Goal: Check status: Check status

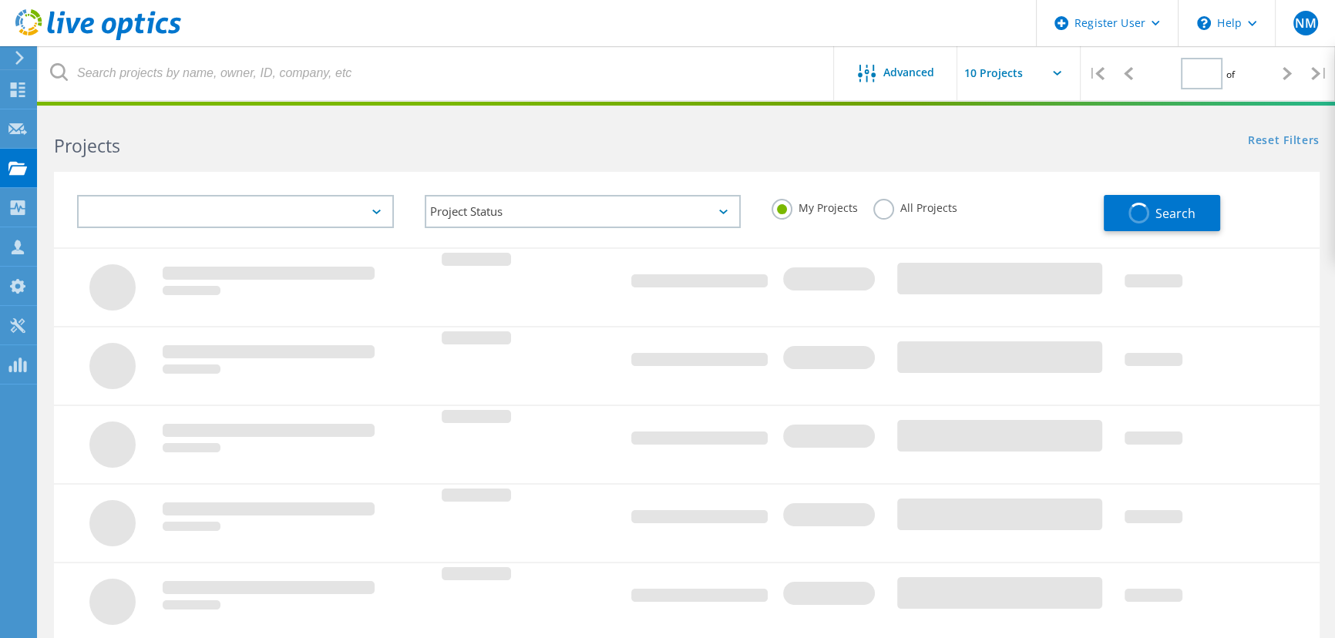
type input "1"
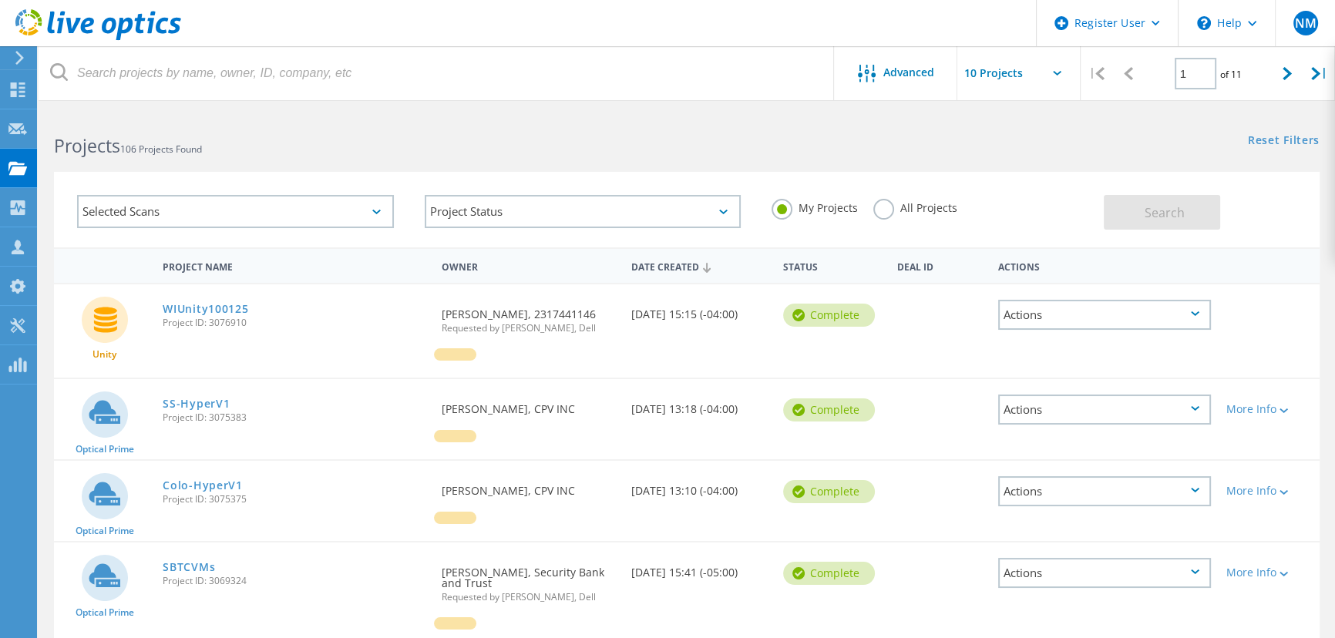
click at [884, 206] on label "All Projects" at bounding box center [915, 206] width 84 height 15
click at [0, 0] on input "All Projects" at bounding box center [0, 0] width 0 height 0
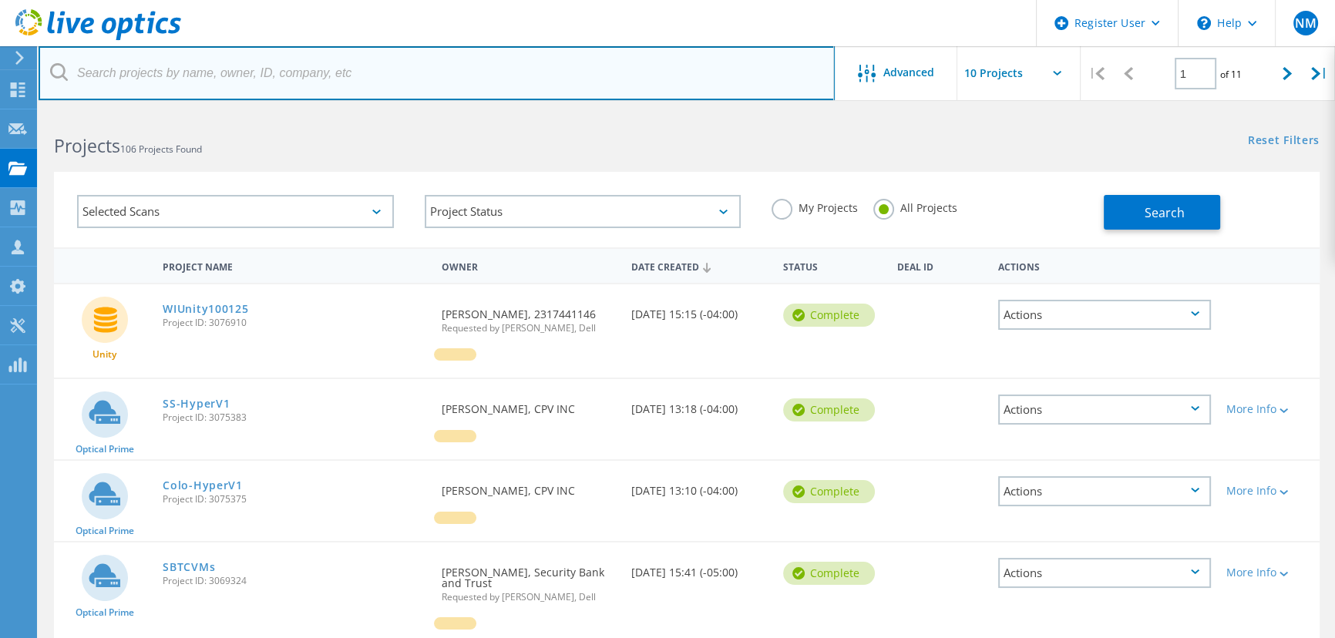
click at [376, 72] on input "text" at bounding box center [437, 73] width 796 height 54
type input "cpv"
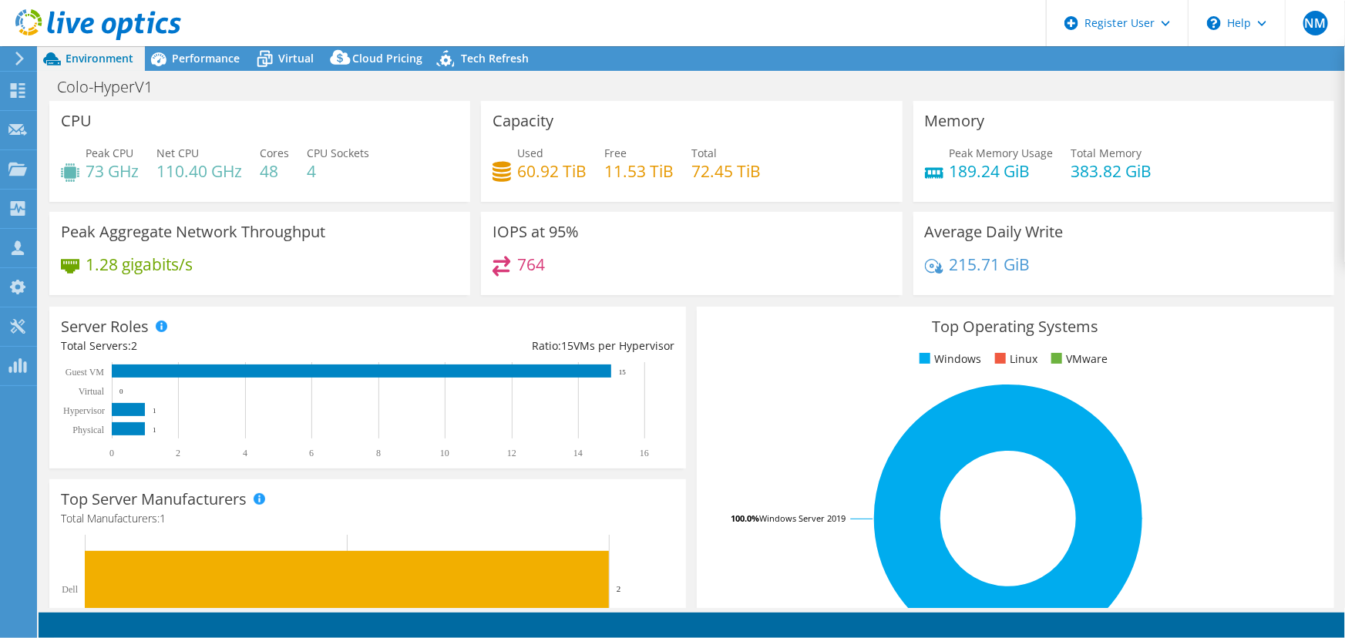
select select "USD"
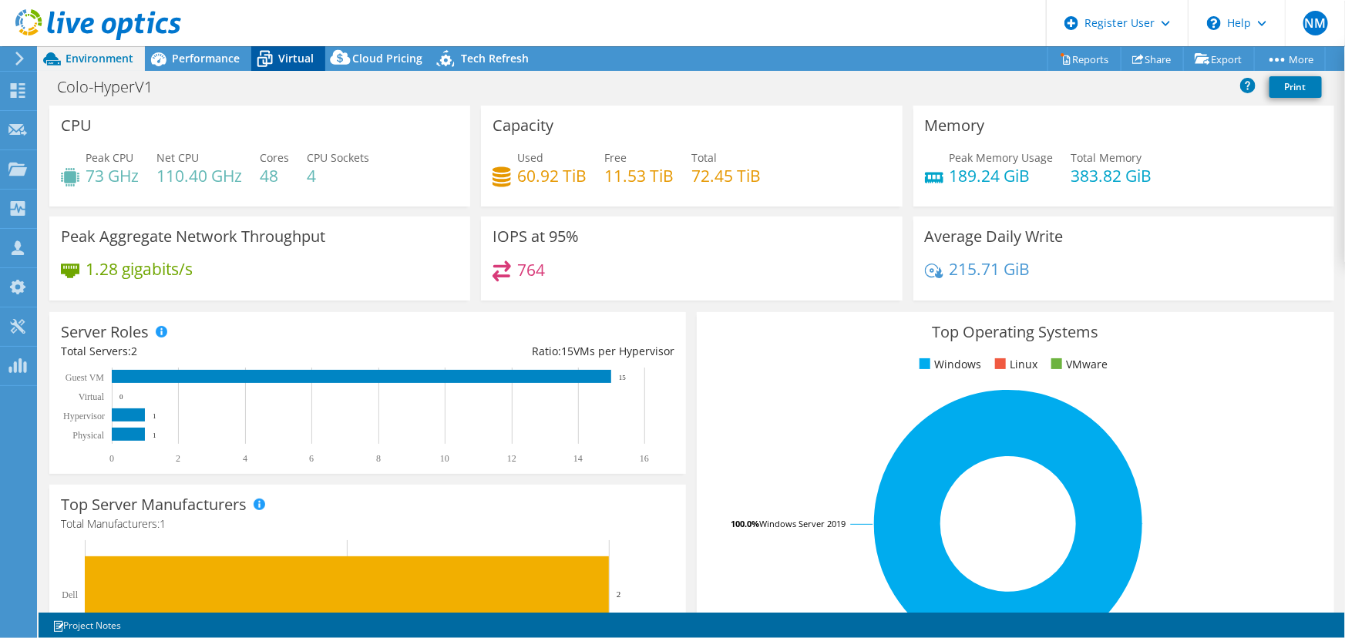
click at [283, 58] on span "Virtual" at bounding box center [295, 58] width 35 height 15
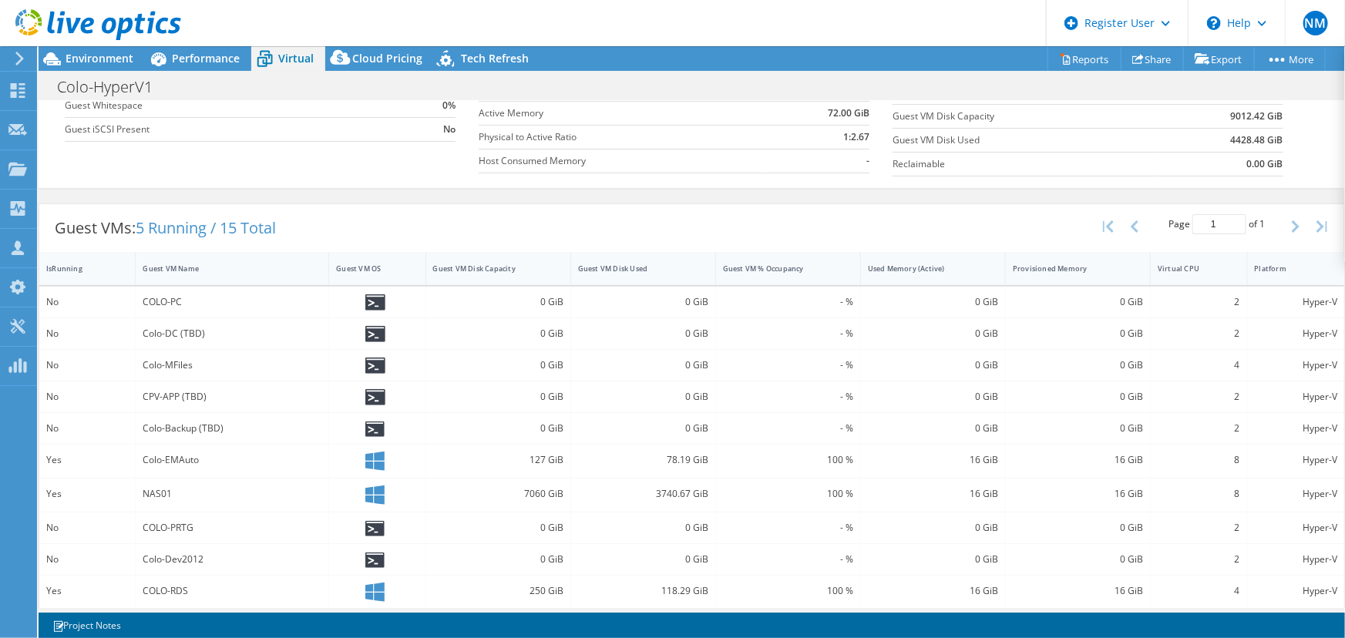
scroll to position [280, 0]
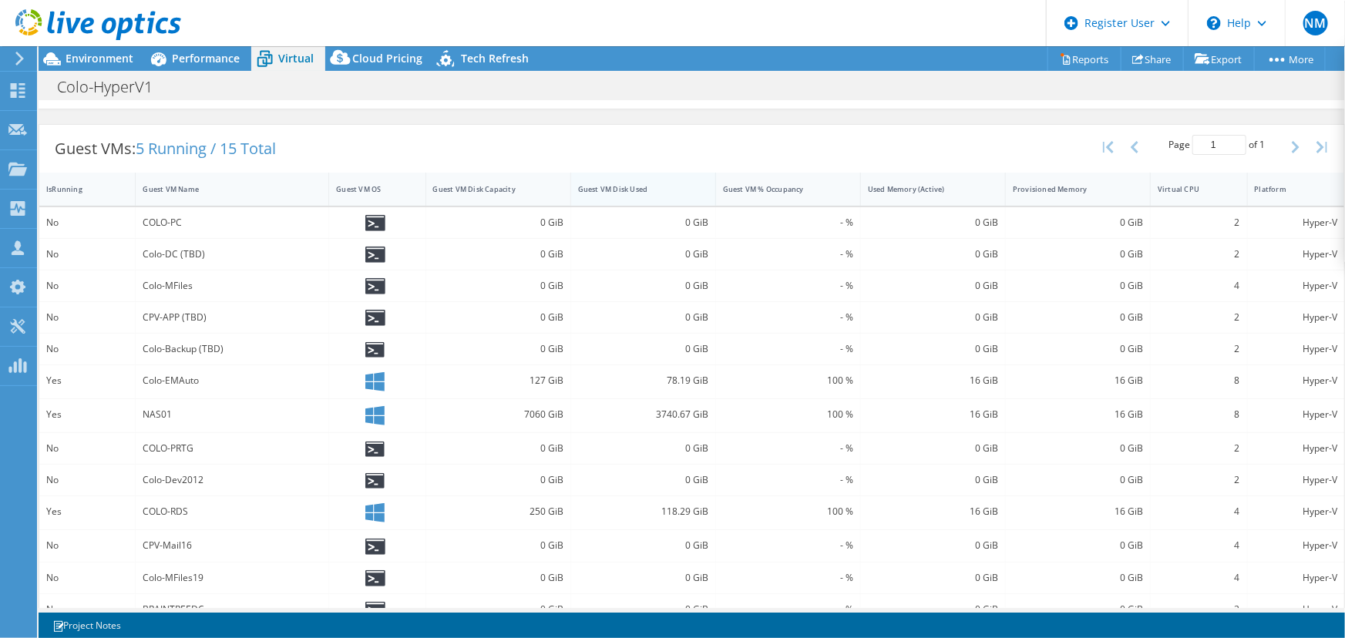
click at [627, 198] on div "Guest VM Disk Used" at bounding box center [634, 189] width 126 height 24
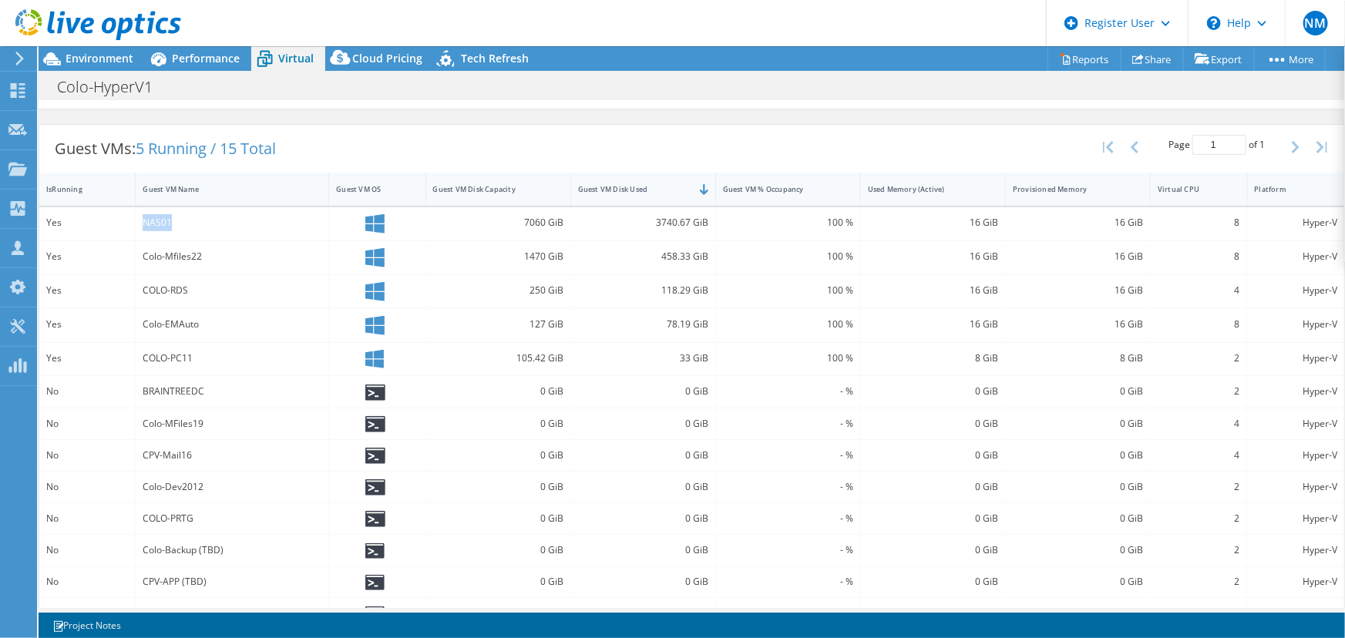
drag, startPoint x: 144, startPoint y: 218, endPoint x: 178, endPoint y: 223, distance: 34.3
click at [178, 223] on div "NAS01" at bounding box center [232, 223] width 193 height 33
click at [178, 223] on div "NAS01" at bounding box center [232, 222] width 179 height 17
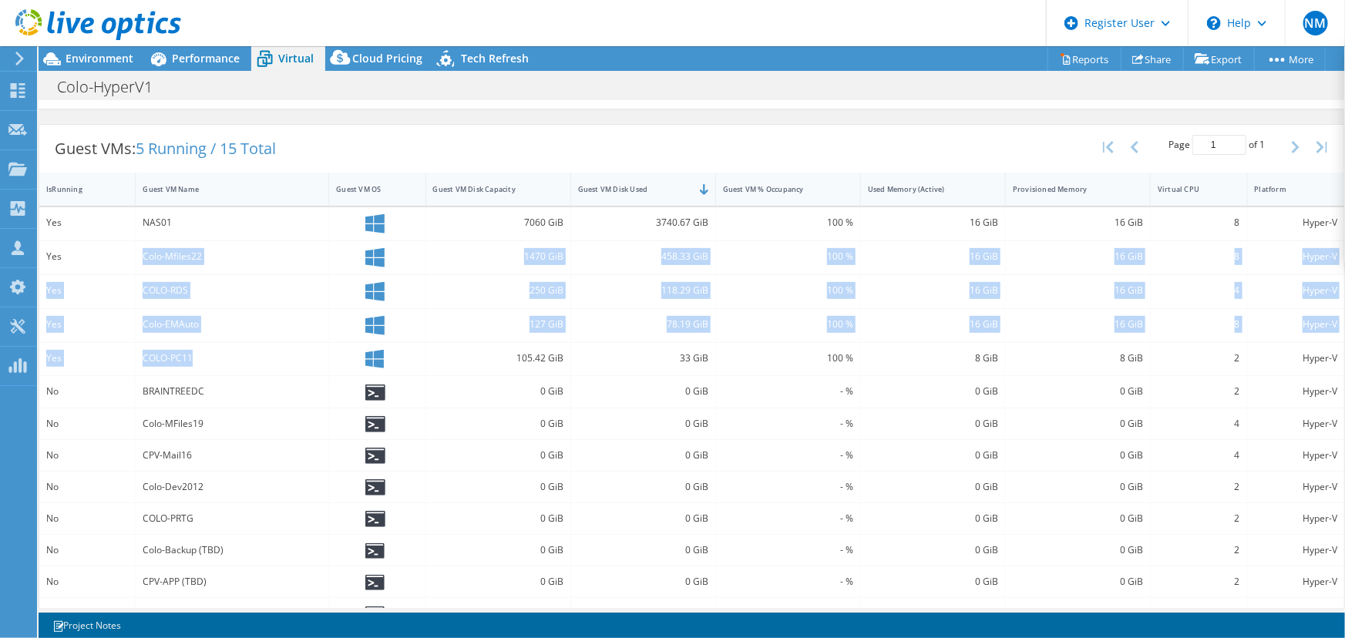
drag, startPoint x: 211, startPoint y: 354, endPoint x: 122, endPoint y: 260, distance: 129.2
click at [122, 260] on div "Yes NAS01 7060 GiB 3740.67 GiB 100 % 16 GiB 16 GiB 8 Hyper-V Yes Colo-Mfiles22 …" at bounding box center [691, 450] width 1305 height 486
click at [267, 316] on div "Colo-EMAuto" at bounding box center [232, 324] width 179 height 17
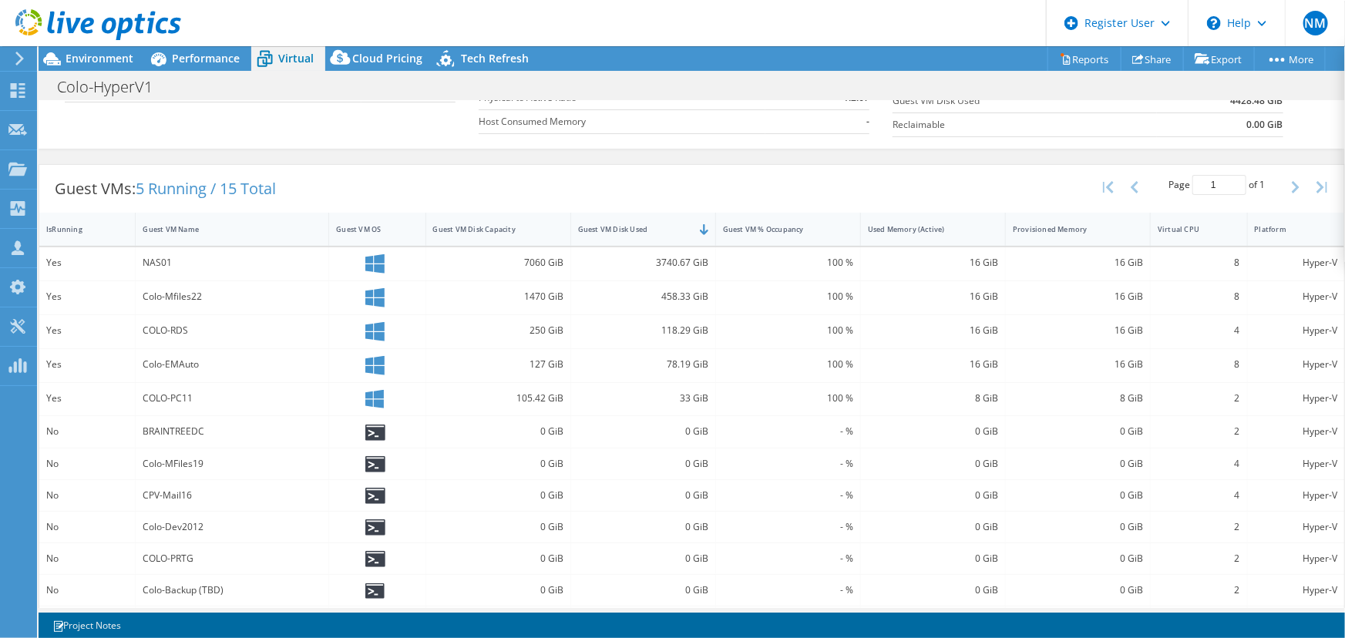
scroll to position [139, 0]
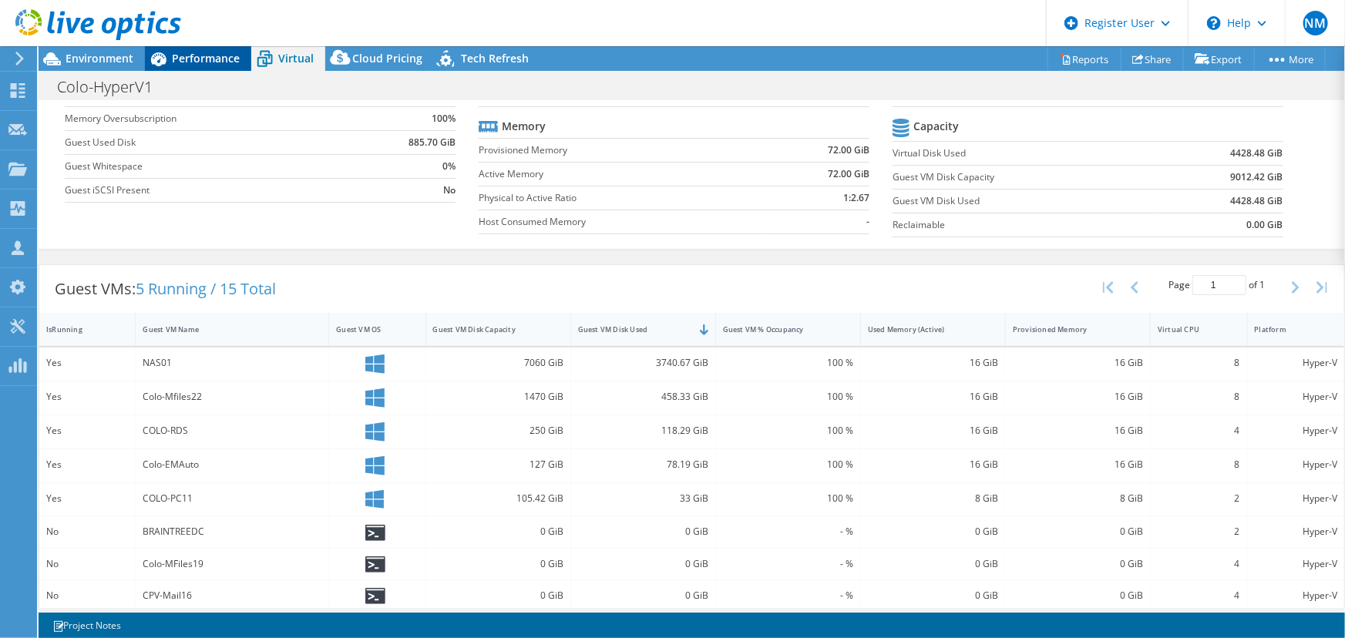
click at [205, 54] on span "Performance" at bounding box center [206, 58] width 68 height 15
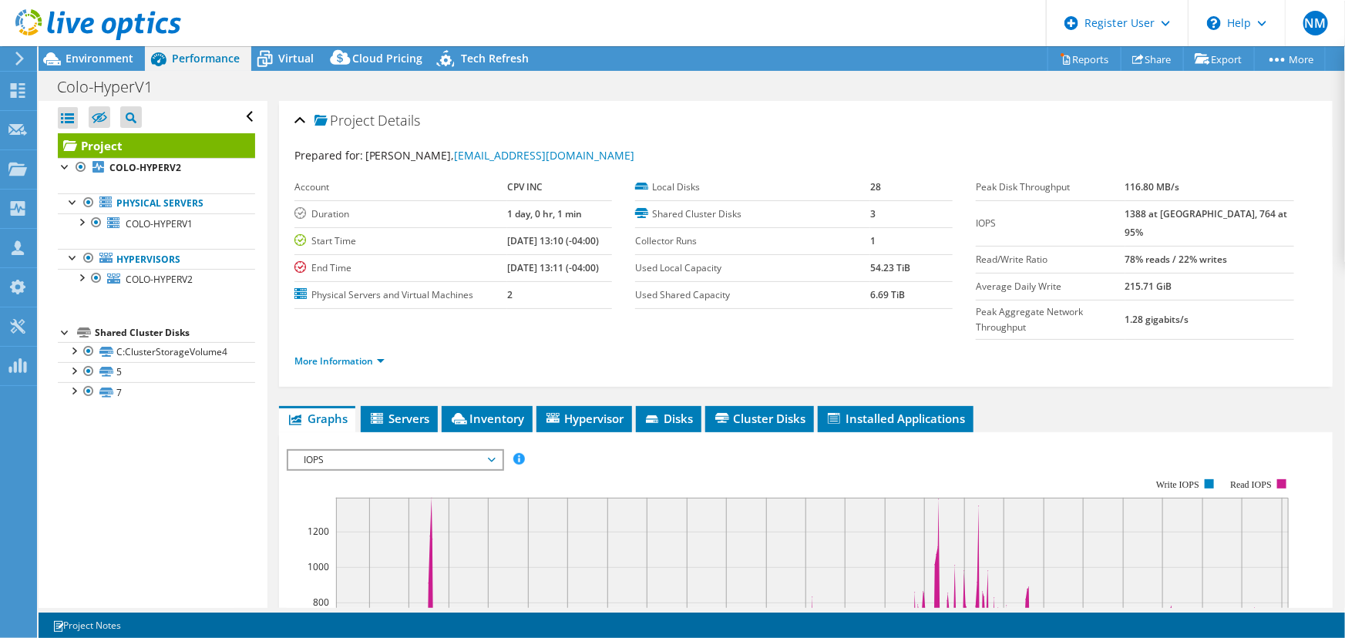
scroll to position [0, 0]
click at [278, 60] on span "Virtual" at bounding box center [295, 58] width 35 height 15
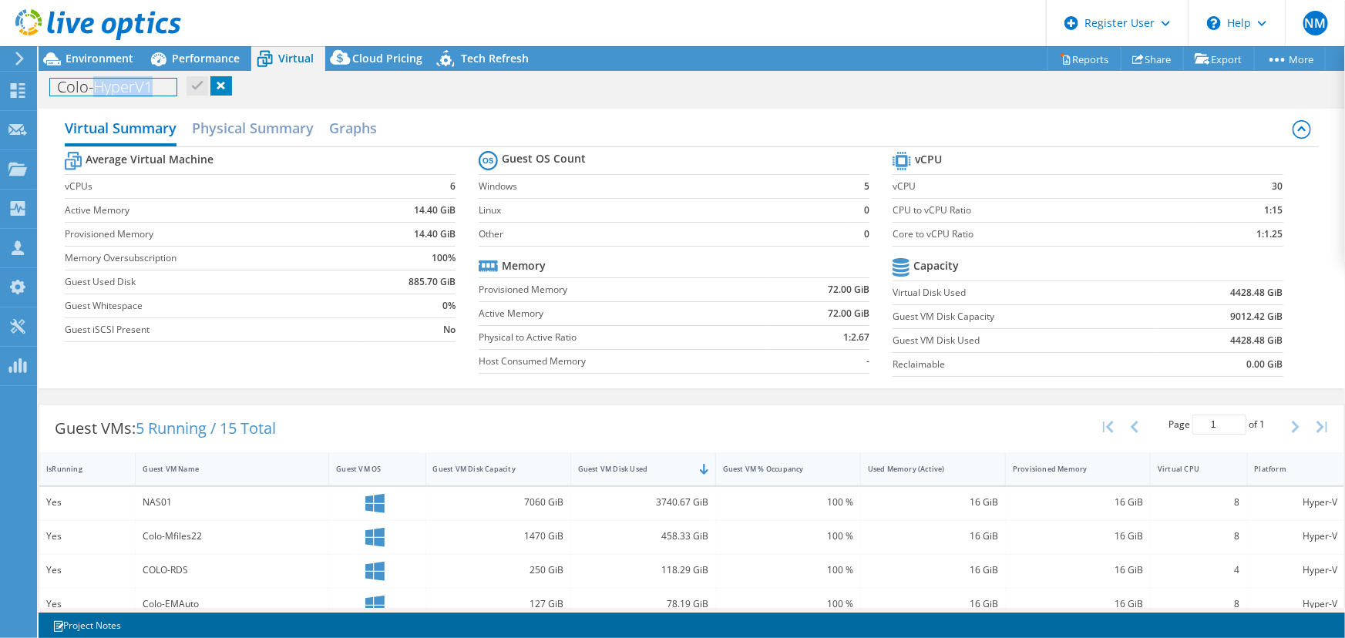
drag, startPoint x: 96, startPoint y: 87, endPoint x: 189, endPoint y: 100, distance: 94.2
click at [189, 100] on div "Project Actions Project Actions Reports Share Export vSAN ReadyNode Sizer" at bounding box center [692, 342] width 1306 height 592
click at [342, 102] on div "Virtual Summary Physical Summary Graphs Average Virtual Machine vCPUs 6 Active …" at bounding box center [692, 248] width 1306 height 295
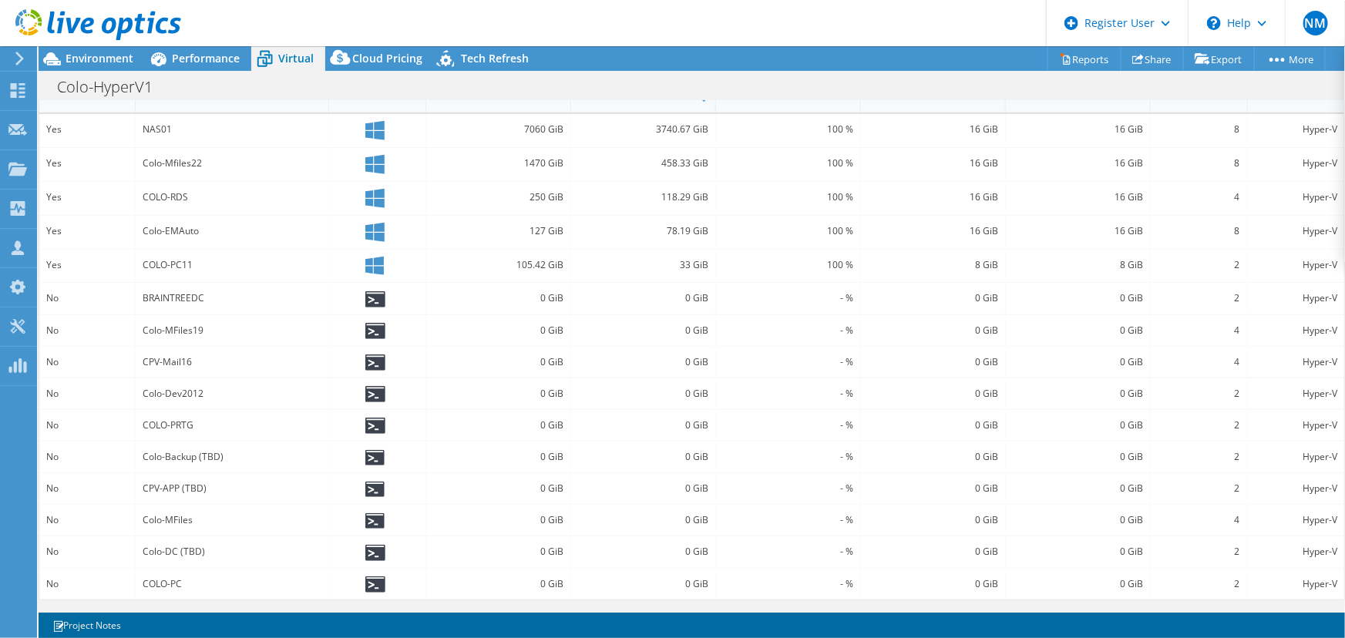
scroll to position [163, 0]
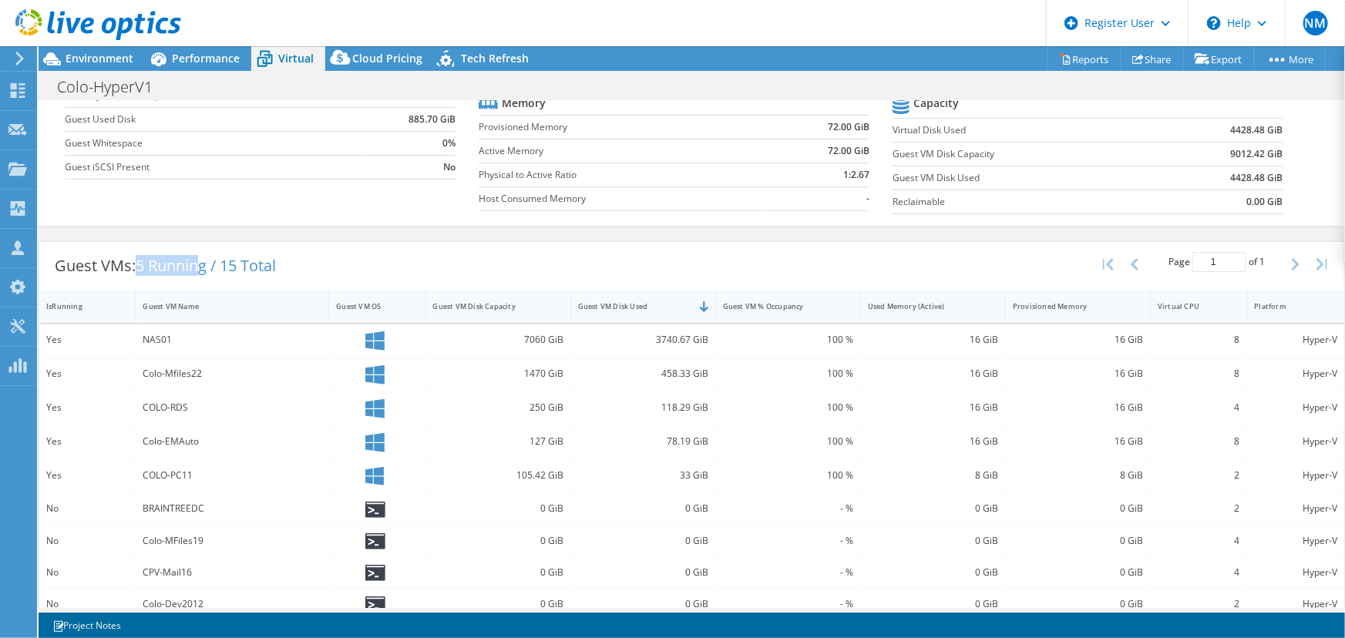
drag, startPoint x: 141, startPoint y: 262, endPoint x: 203, endPoint y: 284, distance: 65.6
click at [203, 284] on div "Guest VMs: 5 Running / 15 Total" at bounding box center [165, 266] width 252 height 48
click at [230, 488] on div "COLO-PC11" at bounding box center [232, 476] width 193 height 33
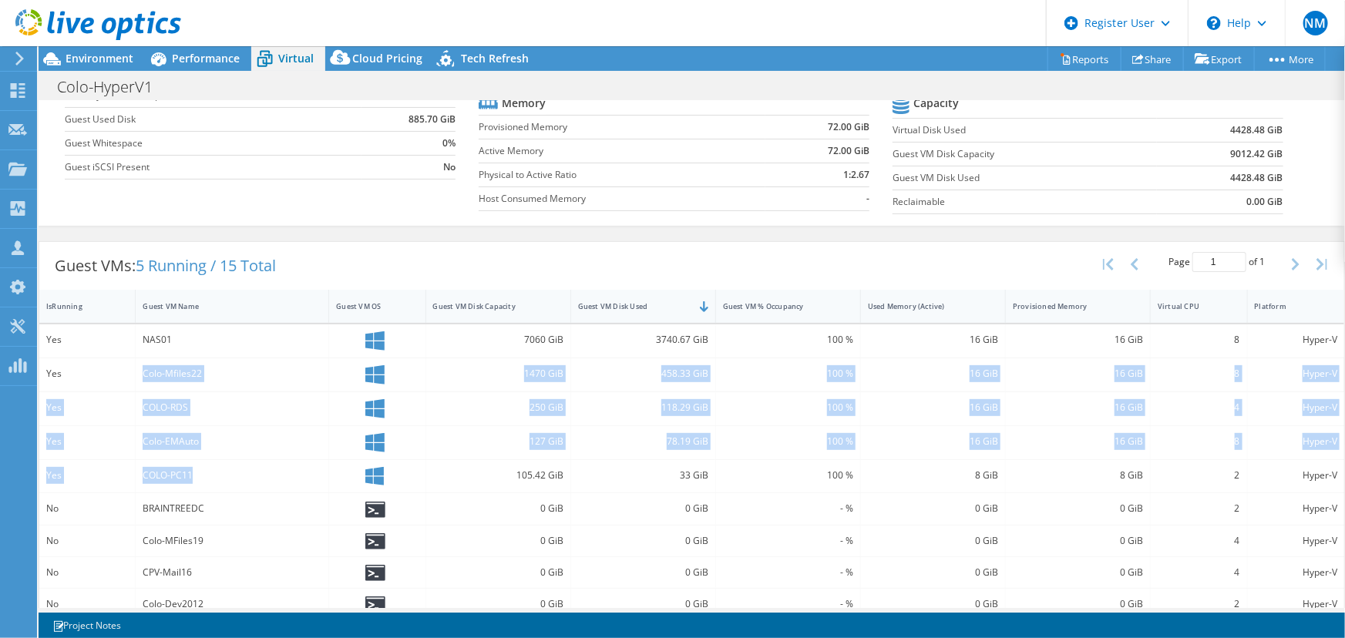
drag, startPoint x: 268, startPoint y: 488, endPoint x: 84, endPoint y: 359, distance: 224.7
click at [84, 359] on div "Yes NAS01 7060 GiB 3740.67 GiB 100 % 16 GiB 16 GiB 8 Hyper-V Yes Colo-Mfiles22 …" at bounding box center [691, 567] width 1305 height 486
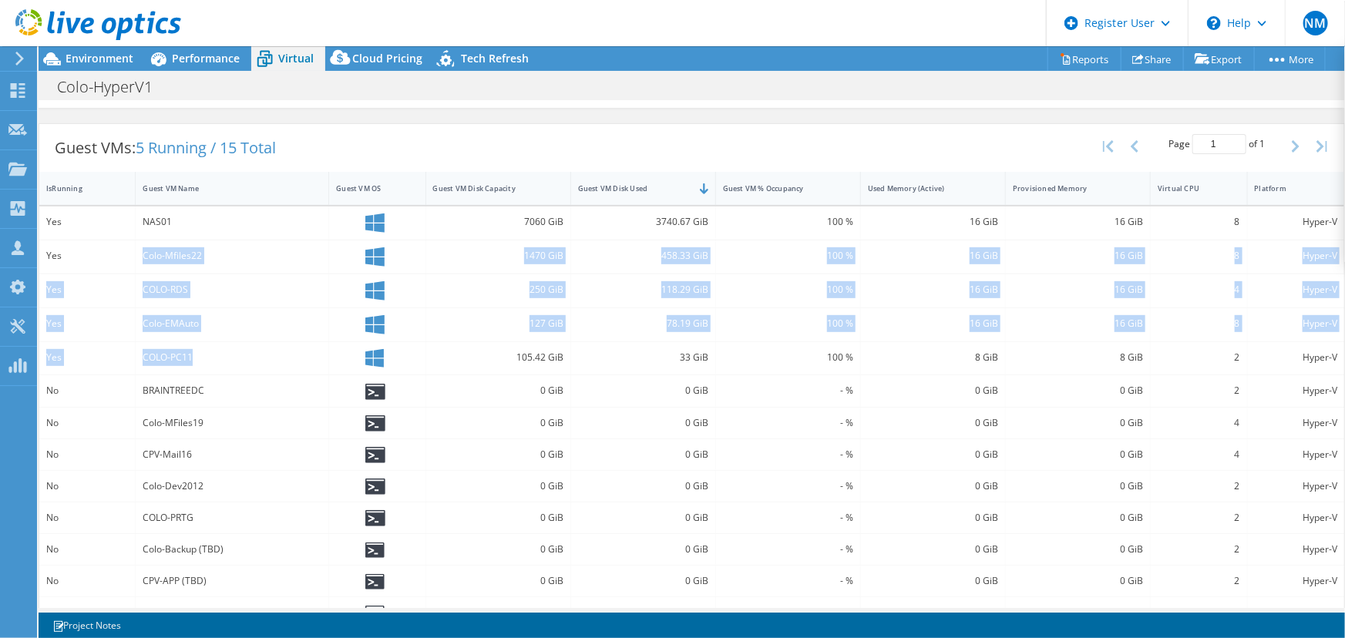
scroll to position [373, 0]
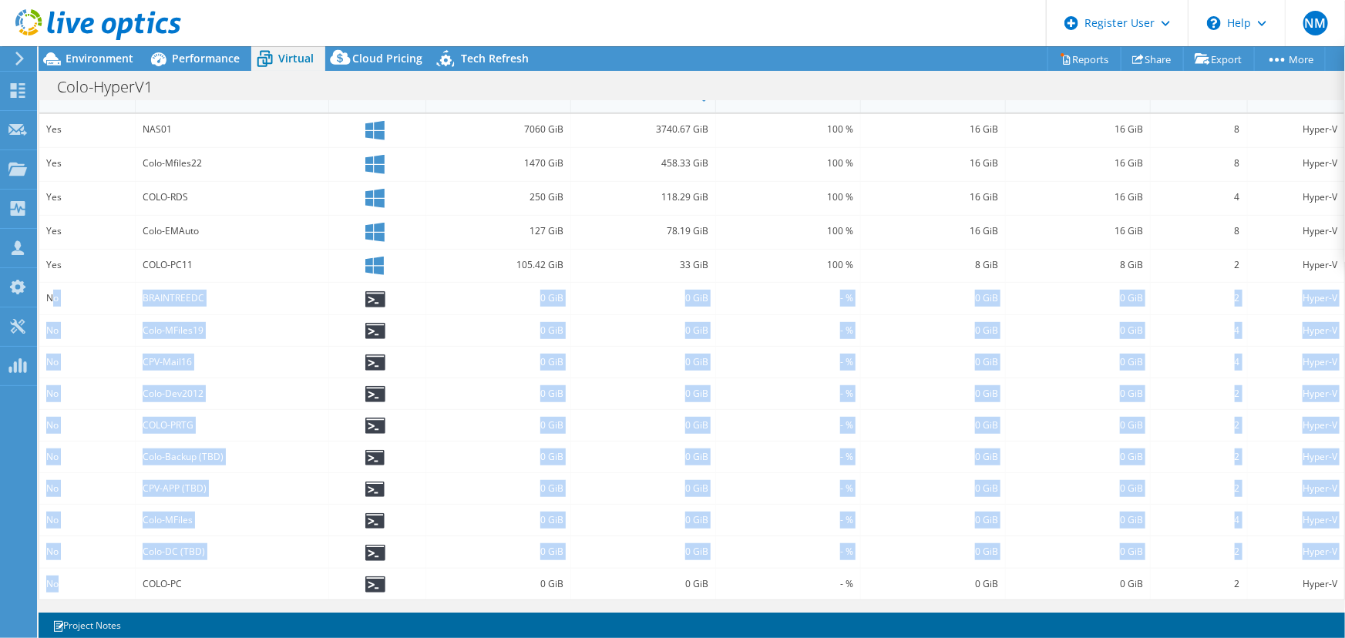
drag, startPoint x: 50, startPoint y: 296, endPoint x: 402, endPoint y: 555, distance: 436.5
click at [119, 594] on div "Yes NAS01 7060 GiB 3740.67 GiB 100 % 16 GiB 16 GiB 8 Hyper-V Yes Colo-Mfiles22 …" at bounding box center [691, 357] width 1305 height 486
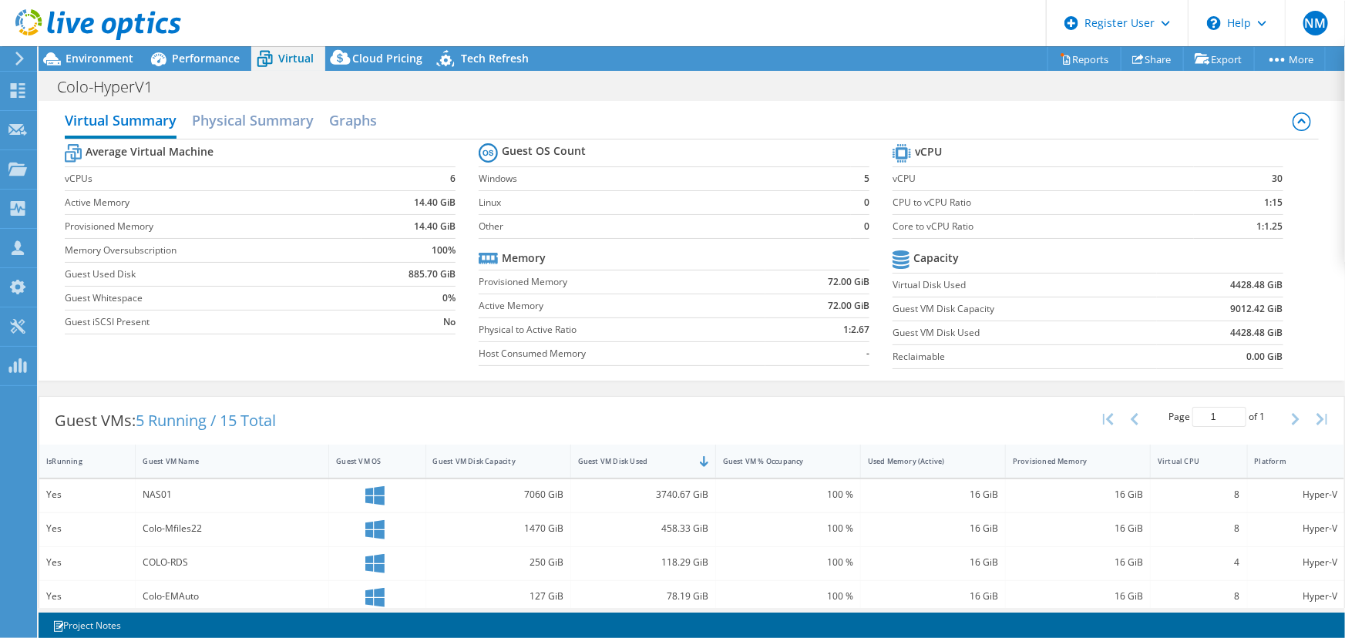
scroll to position [0, 0]
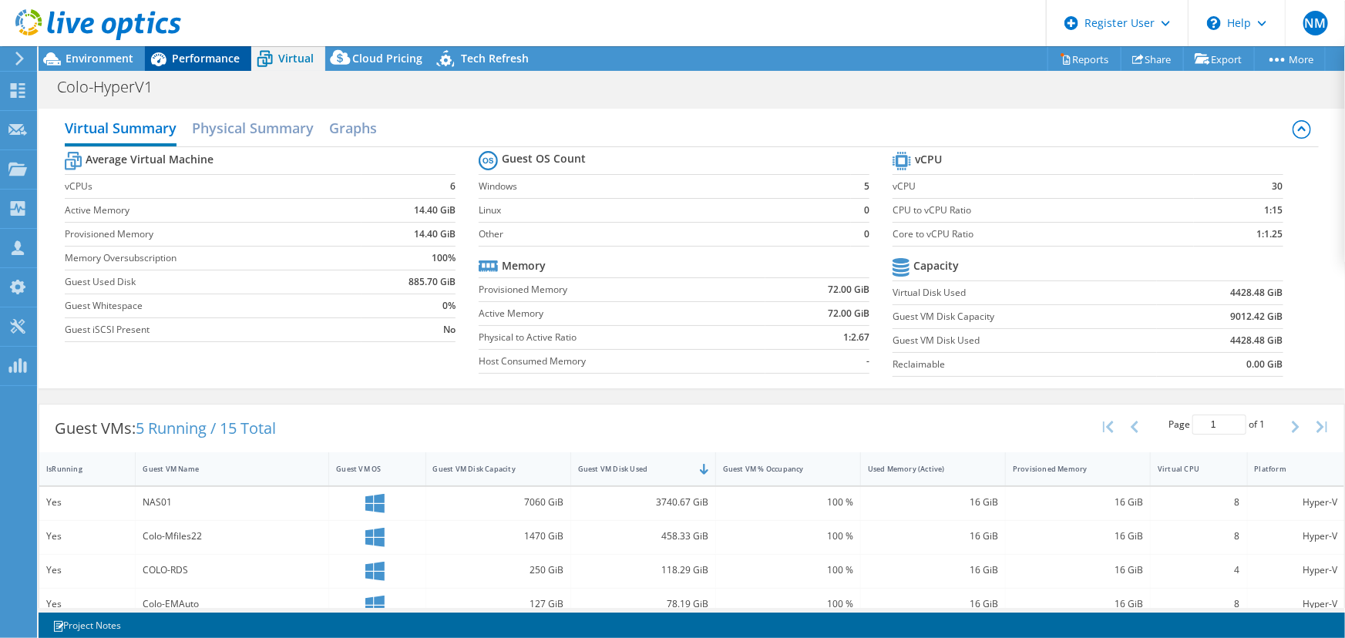
click at [200, 55] on span "Performance" at bounding box center [206, 58] width 68 height 15
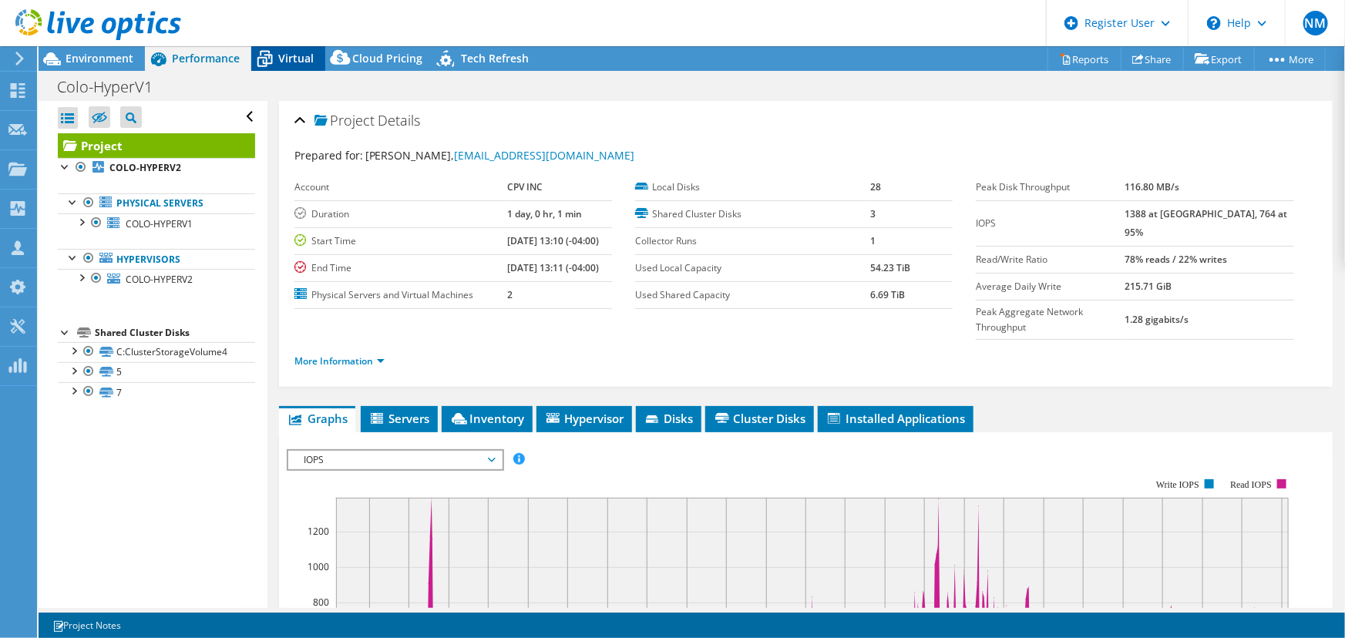
click at [272, 55] on icon at bounding box center [264, 58] width 27 height 27
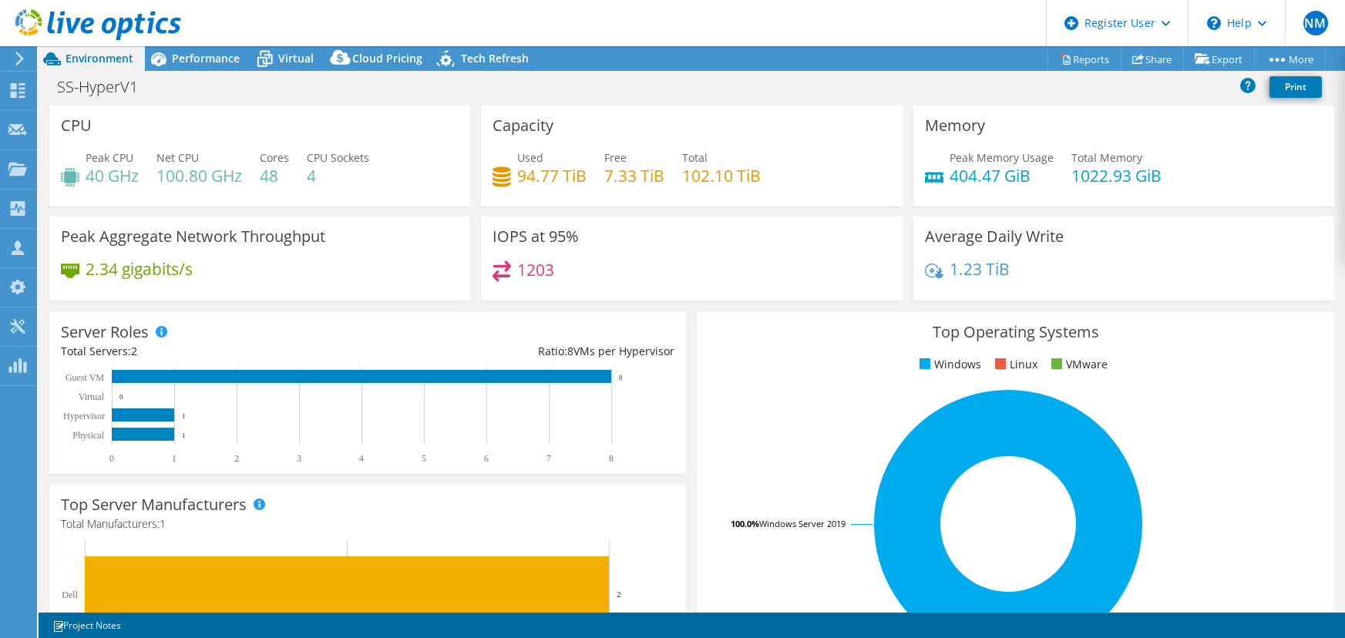
select select "USD"
click at [260, 62] on icon at bounding box center [264, 58] width 27 height 27
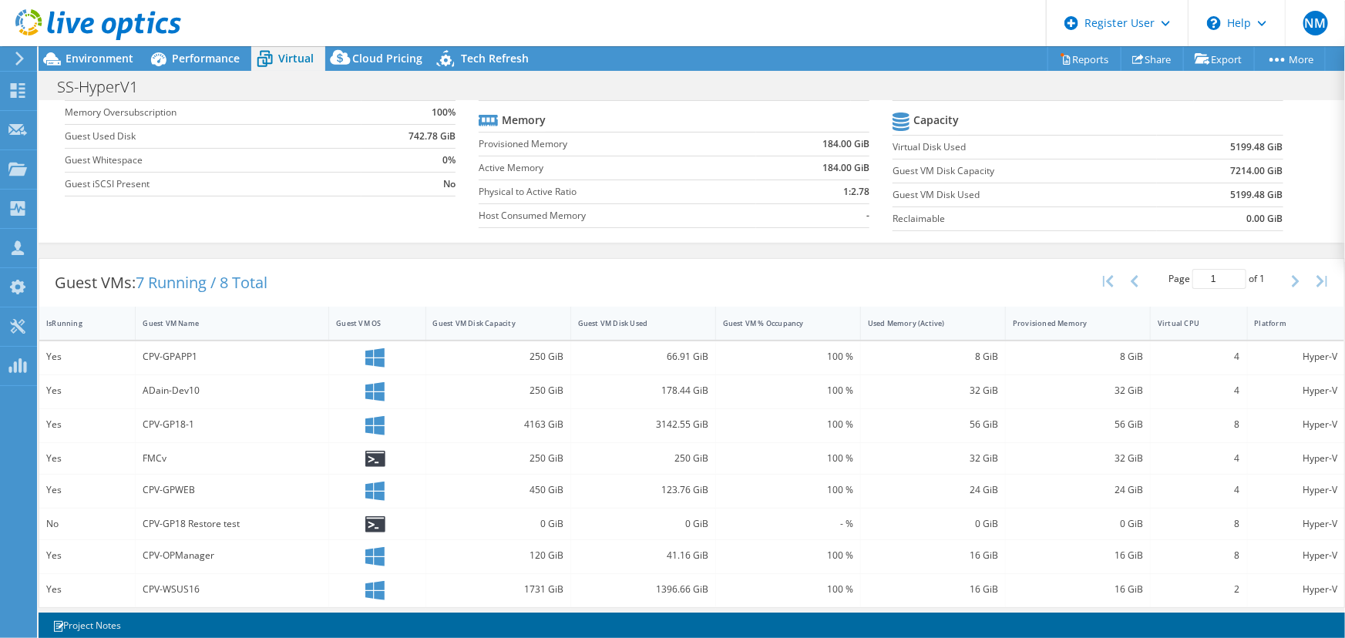
scroll to position [151, 0]
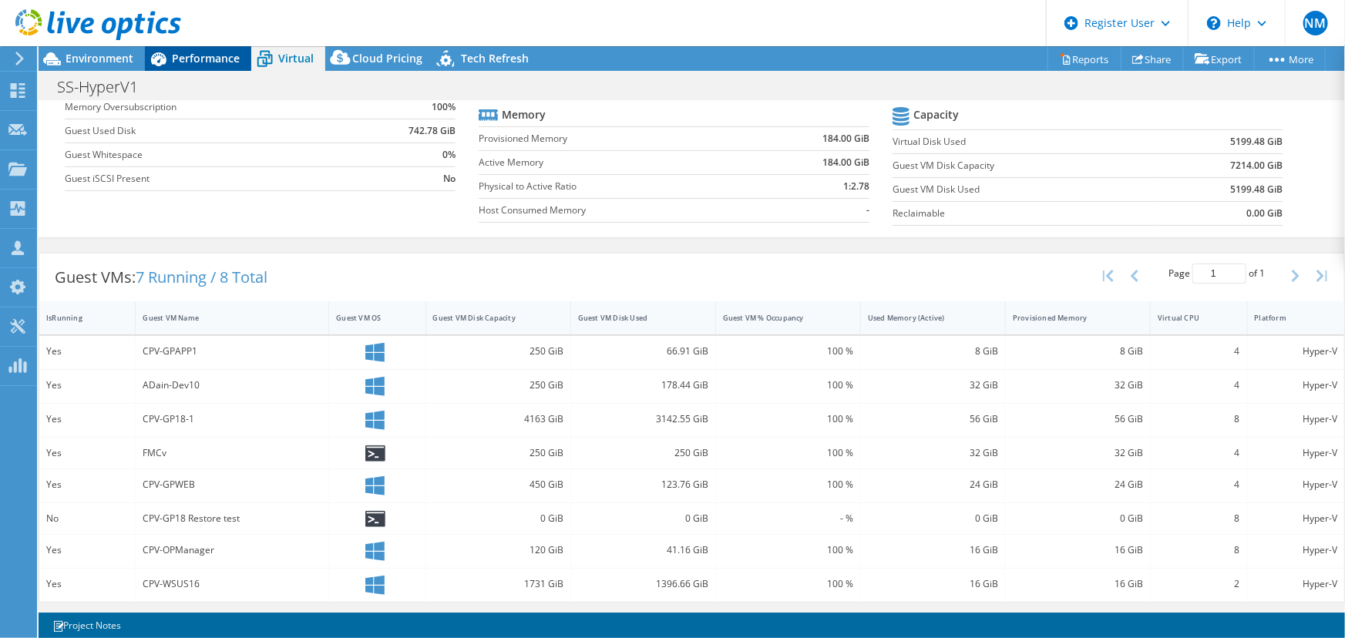
click at [200, 70] on div "Performance" at bounding box center [198, 58] width 106 height 25
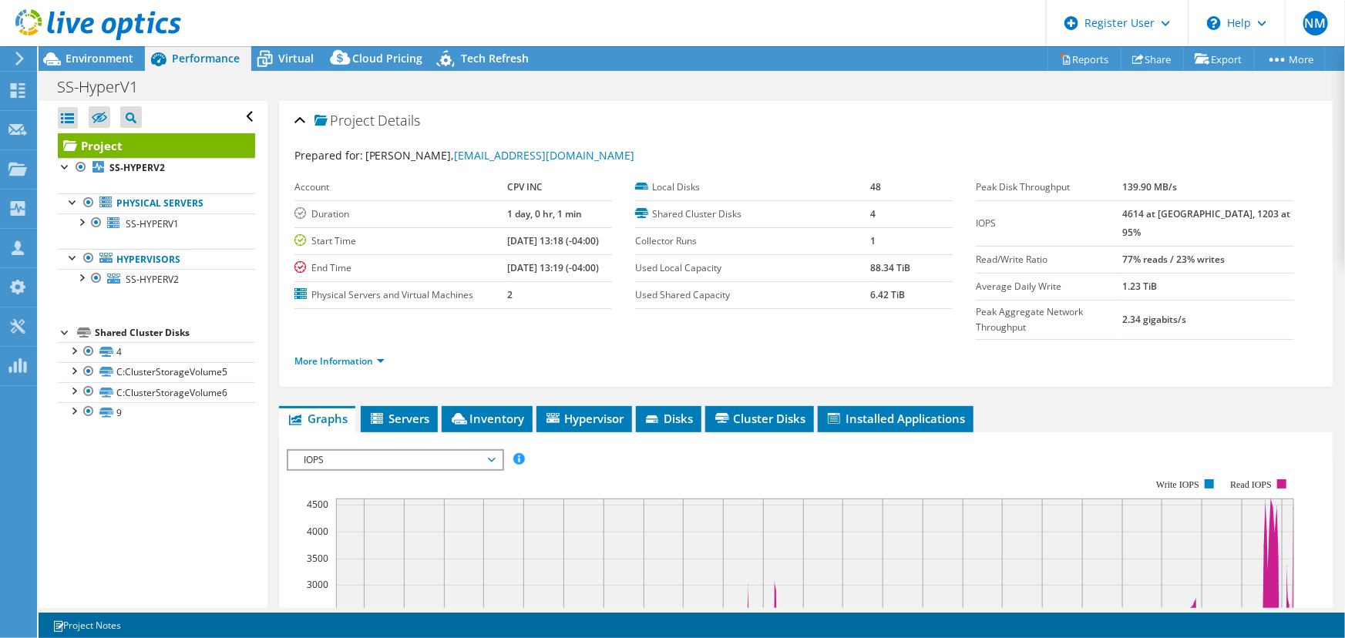
scroll to position [0, 0]
click at [297, 63] on span "Virtual" at bounding box center [295, 58] width 35 height 15
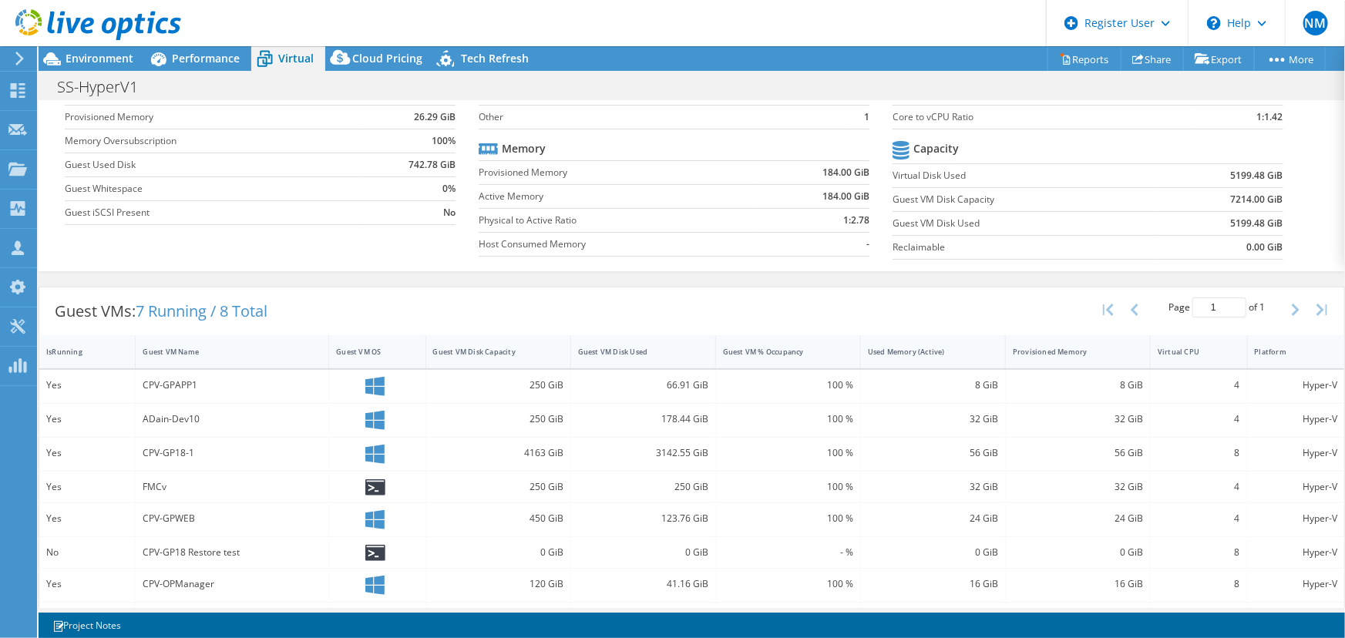
scroll to position [151, 0]
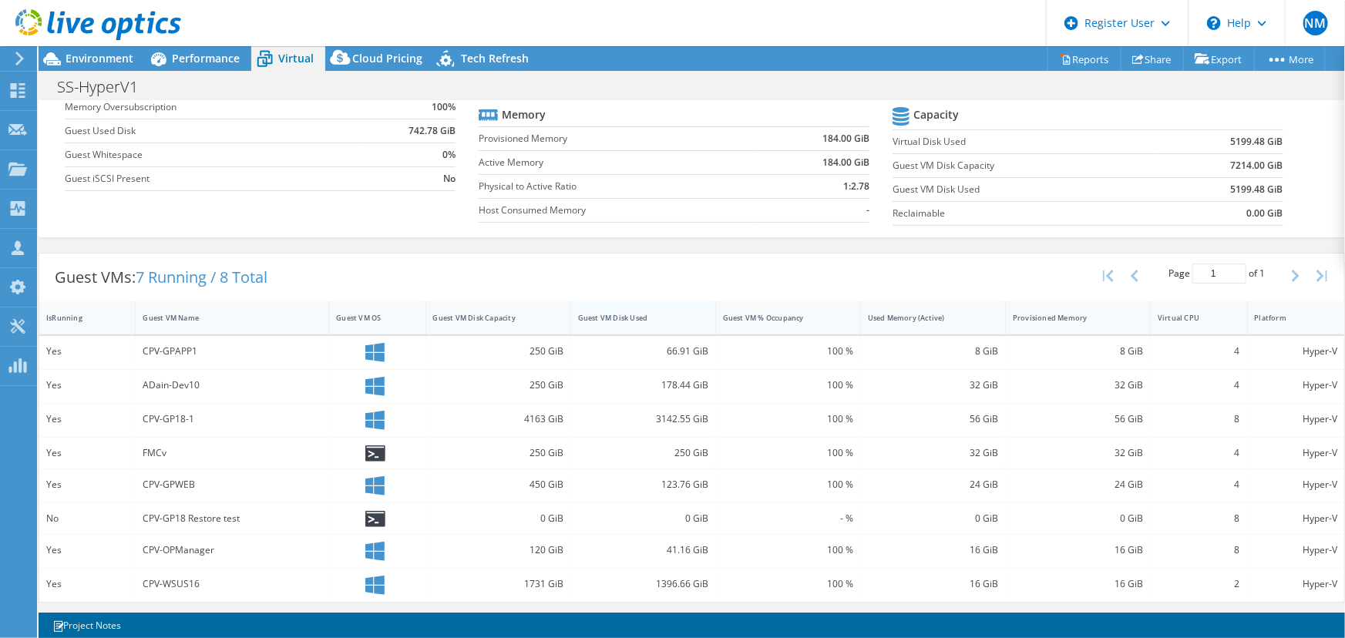
click at [607, 316] on div "Guest VM Disk Used" at bounding box center [634, 318] width 112 height 10
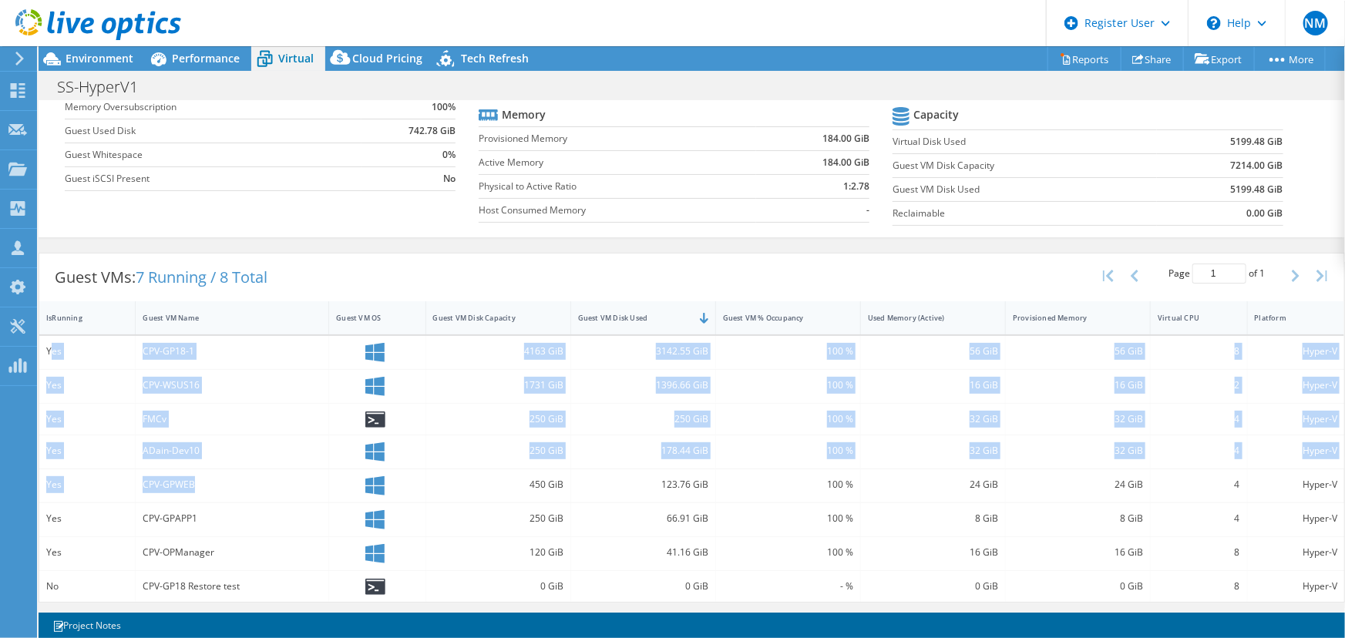
drag, startPoint x: 49, startPoint y: 343, endPoint x: 240, endPoint y: 486, distance: 237.8
click at [240, 486] on div "Yes CPV-GP18-1 4163 GiB 3142.55 GiB 100 % 56 GiB 56 GiB 8 Hyper-V Yes CPV-WSUS1…" at bounding box center [691, 469] width 1305 height 266
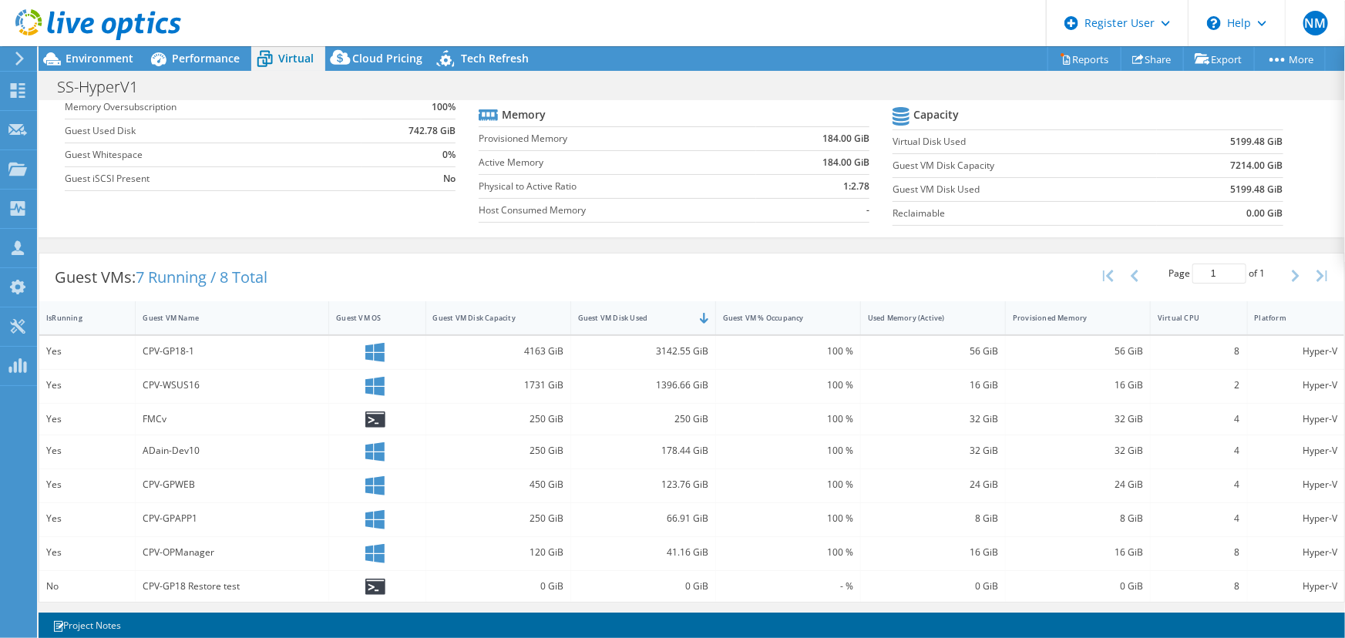
click at [217, 71] on div "SS-HyperV1 Print" at bounding box center [692, 86] width 1306 height 30
click at [217, 64] on span "Performance" at bounding box center [206, 58] width 68 height 15
